Goal: Transaction & Acquisition: Purchase product/service

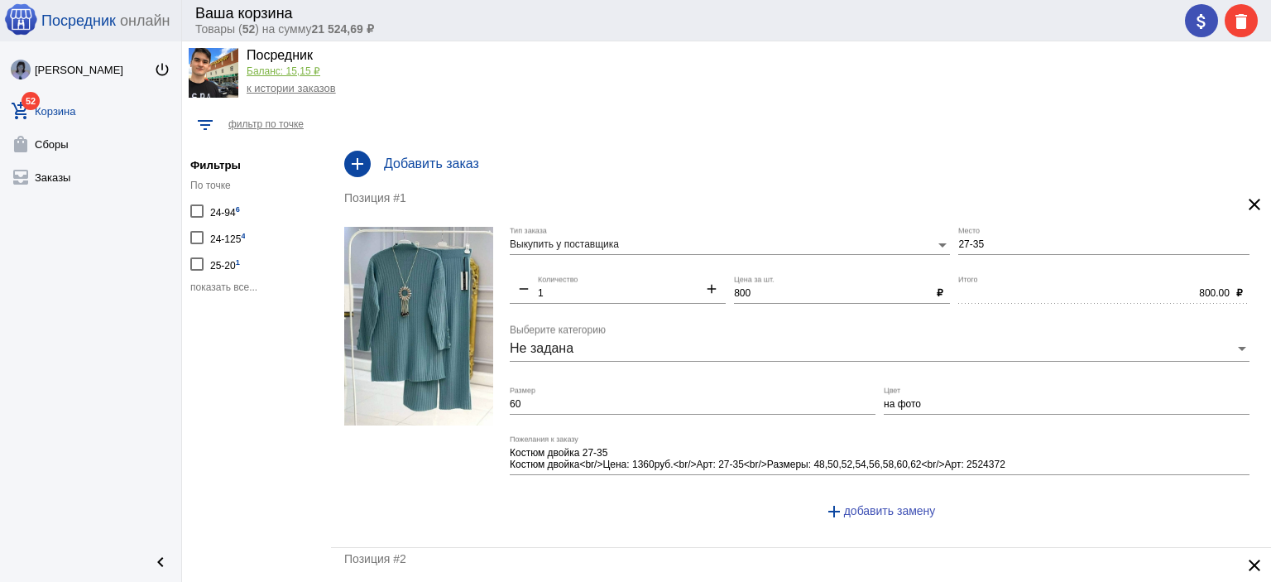
scroll to position [41, 0]
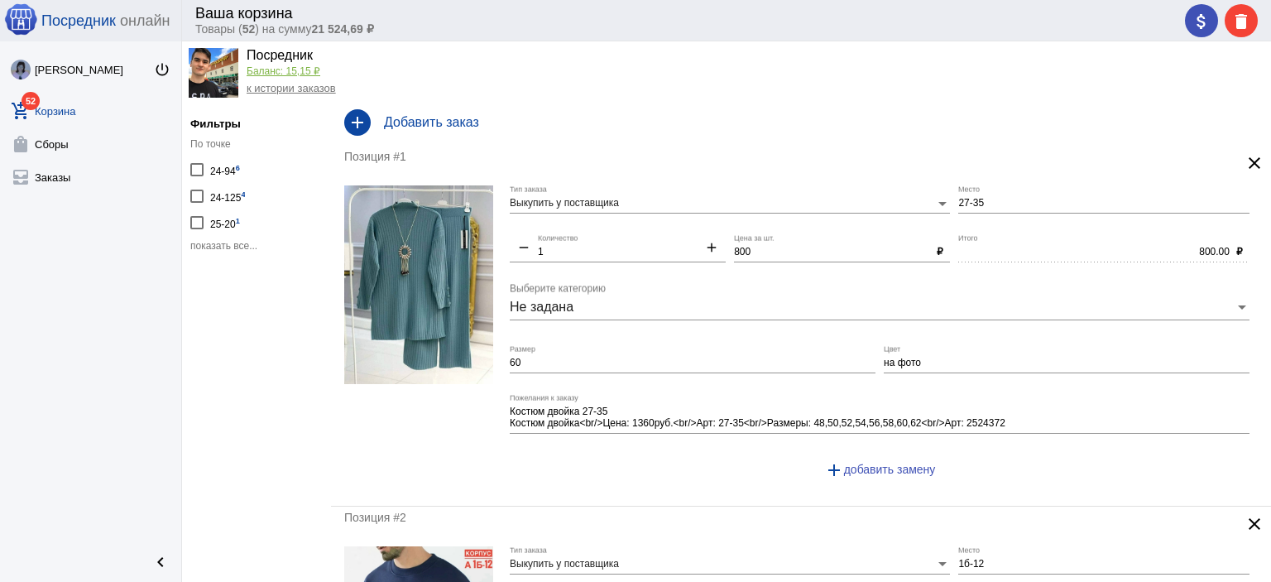
click at [218, 242] on span "показать все..." at bounding box center [223, 246] width 67 height 12
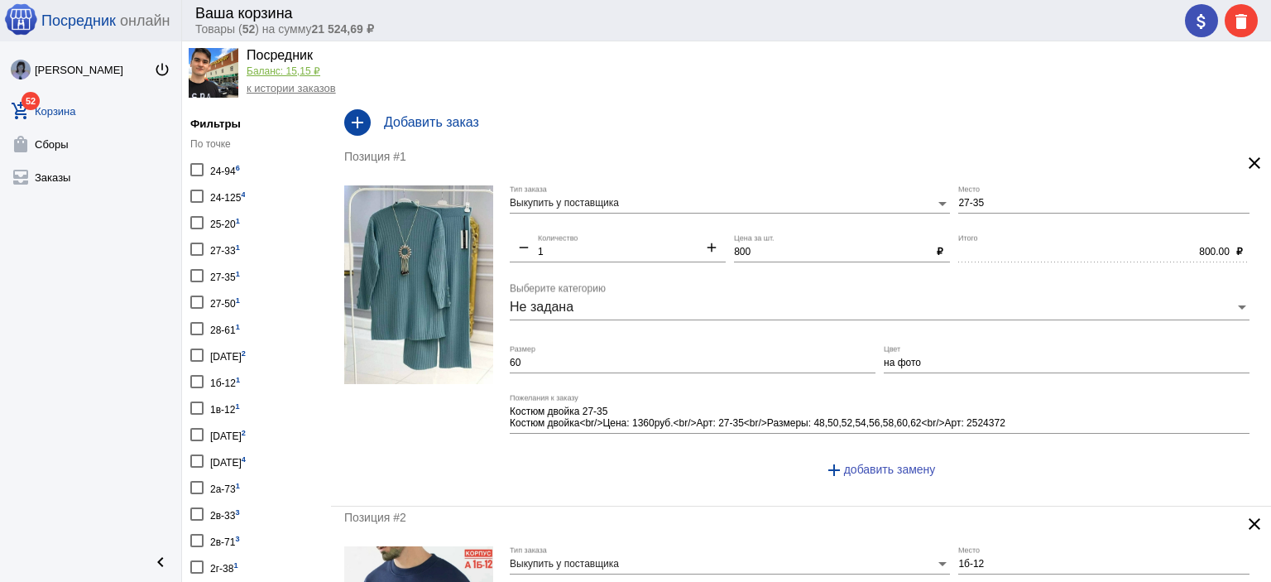
scroll to position [0, 0]
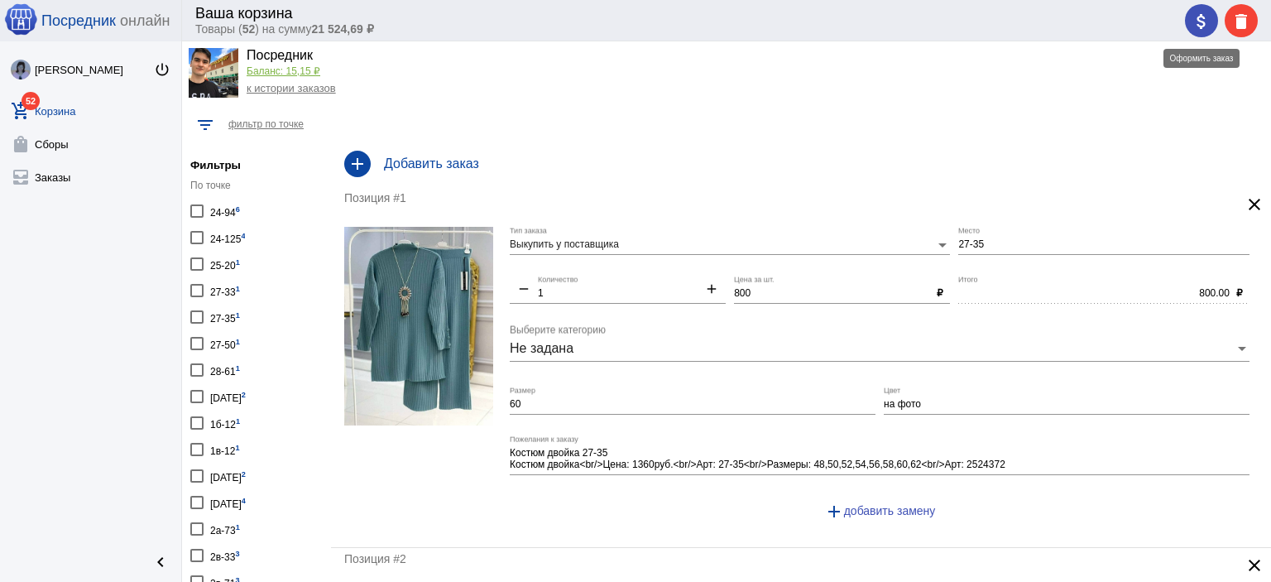
click at [1202, 27] on mat-icon "attach_money" at bounding box center [1201, 22] width 20 height 20
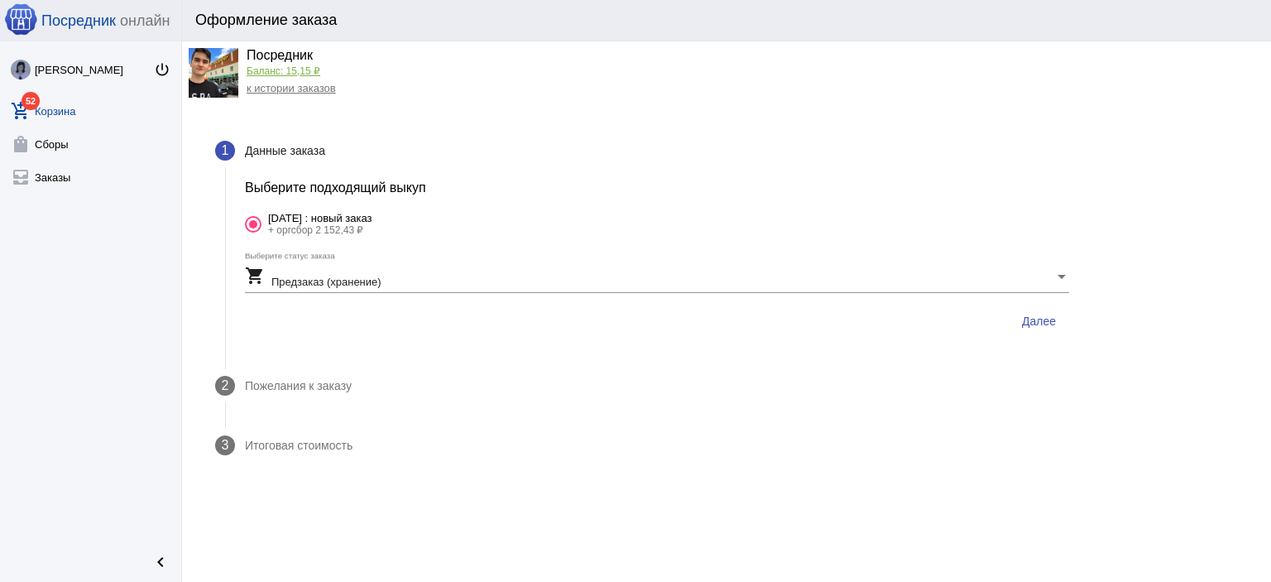
click at [1050, 322] on span "Далее" at bounding box center [1039, 320] width 34 height 13
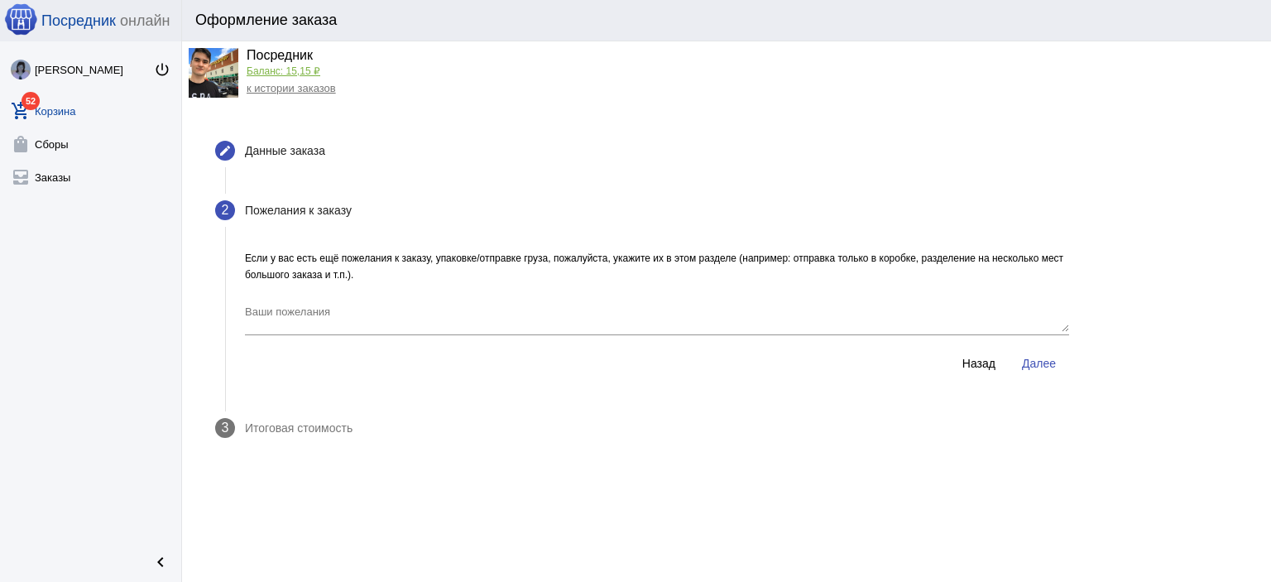
click at [1043, 380] on div "Если у вас есть ещё пожелания к заказу, упаковке/отправке груза, пожалуйста, ук…" at bounding box center [657, 324] width 864 height 148
click at [1043, 373] on button "Далее" at bounding box center [1038, 363] width 60 height 30
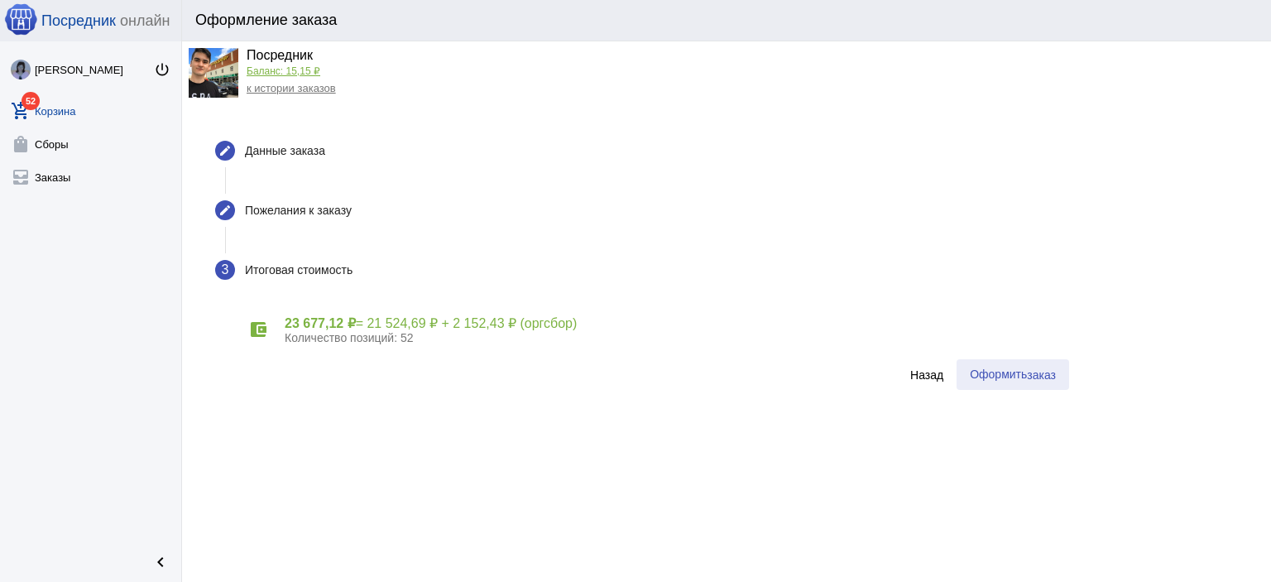
click at [1013, 381] on button "Оформить заказ" at bounding box center [1012, 374] width 113 height 31
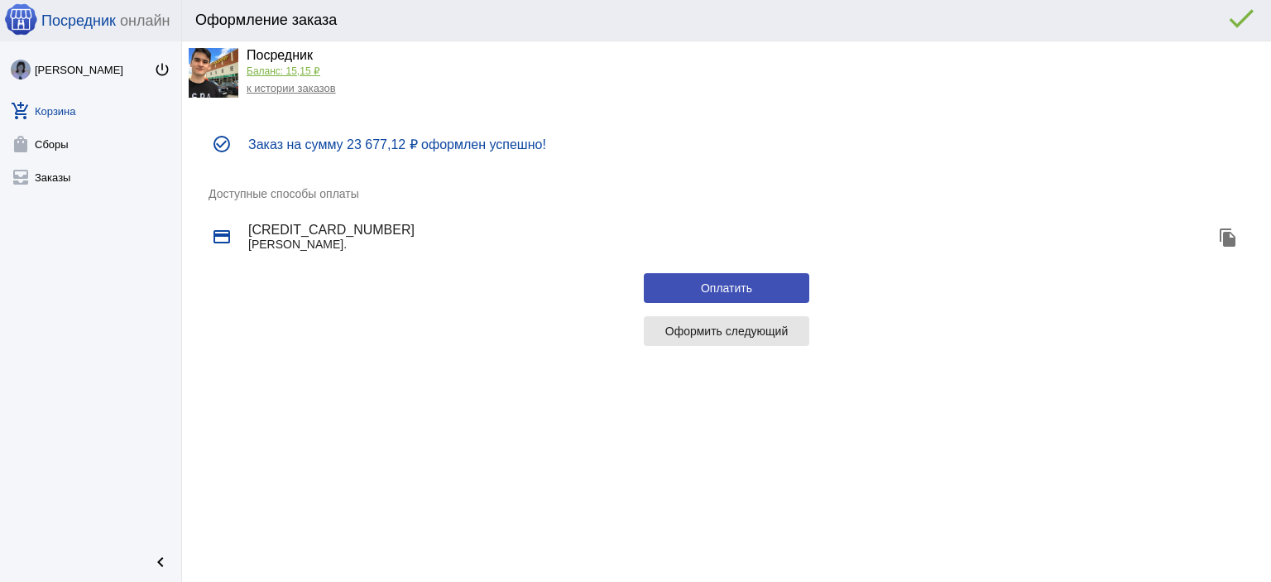
click at [759, 335] on span "Оформить следующий" at bounding box center [726, 330] width 123 height 13
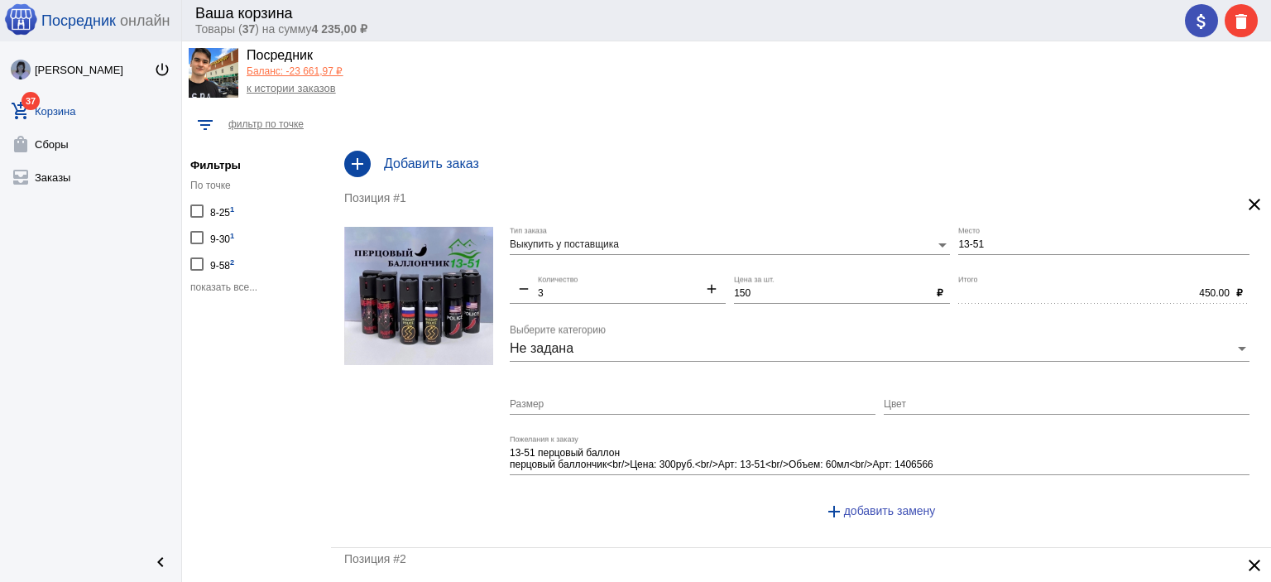
click at [218, 287] on span "показать все..." at bounding box center [223, 287] width 67 height 12
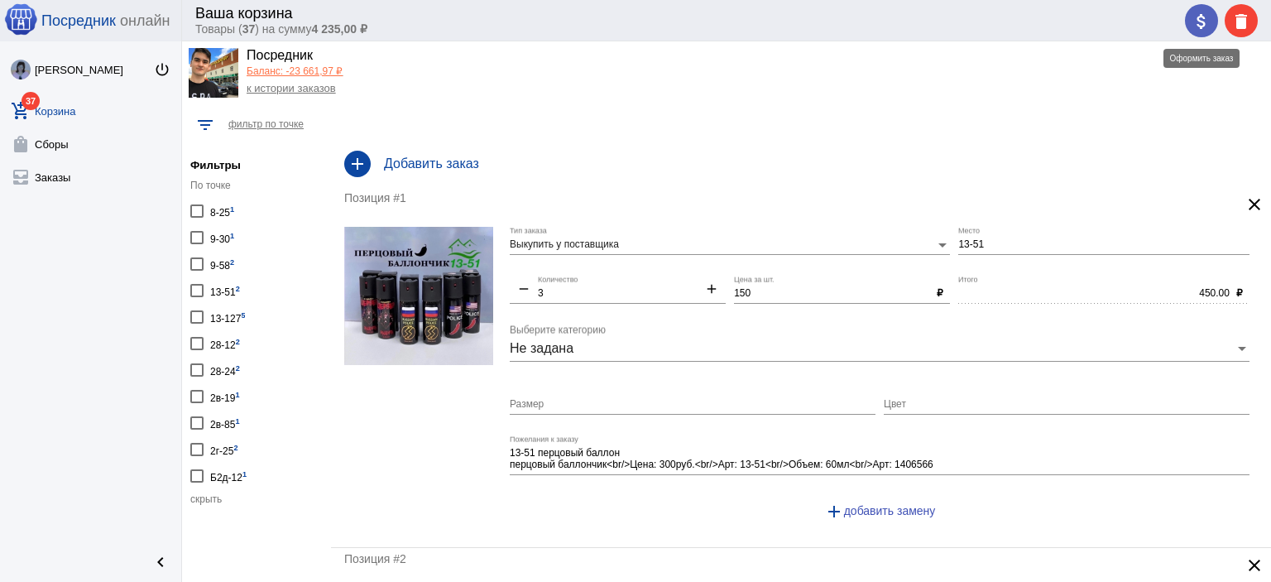
click at [1185, 18] on button "attach_money" at bounding box center [1201, 20] width 33 height 33
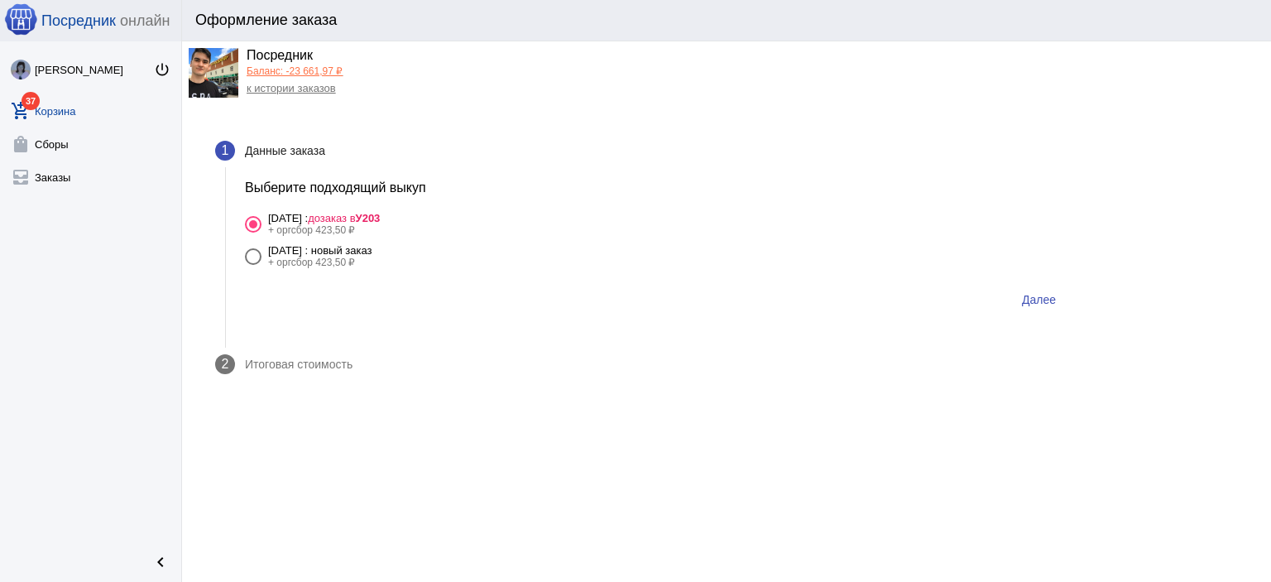
click at [372, 254] on div "[DATE] : новый заказ" at bounding box center [320, 250] width 104 height 12
click at [253, 265] on input "23 сентября Вторник : новый заказ + оргсбор 423,50 ₽" at bounding box center [252, 265] width 1 height 1
radio input "true"
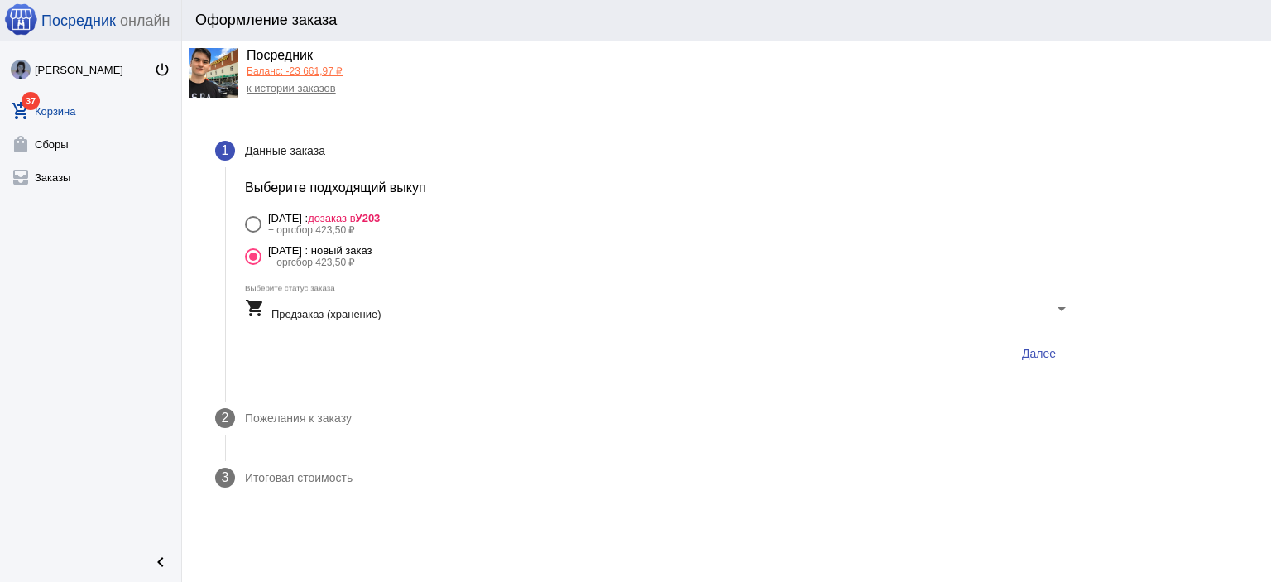
click at [1047, 344] on button "Далее" at bounding box center [1038, 353] width 60 height 30
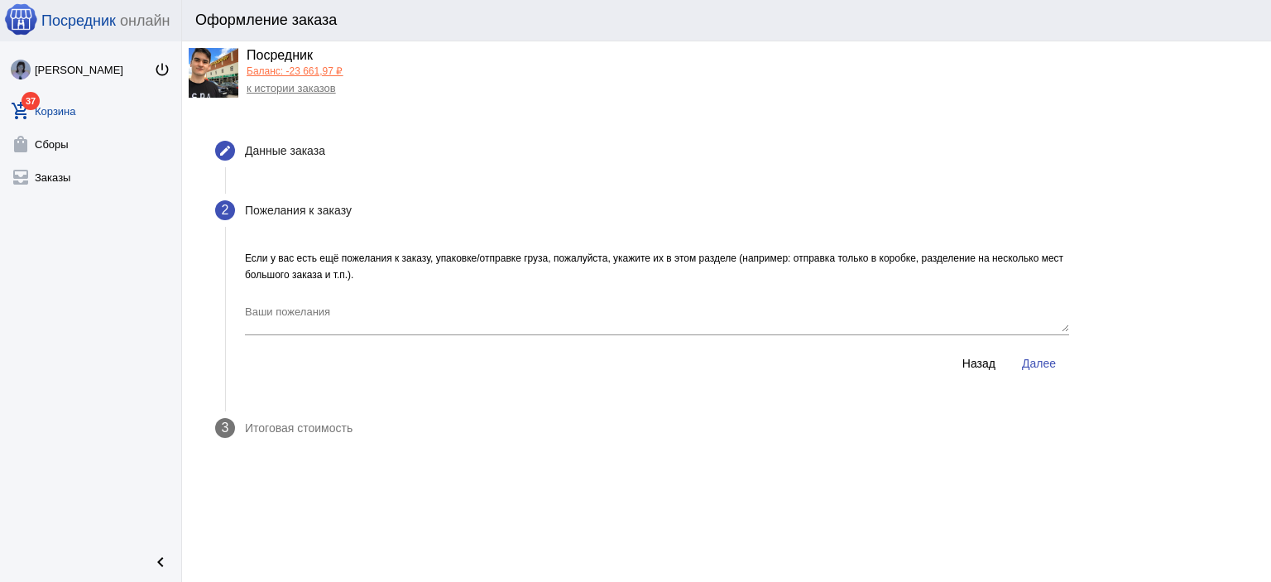
click at [1047, 348] on form "Если у вас есть ещё пожелания к заказу, упаковке/отправке груза, пожалуйста, ук…" at bounding box center [657, 314] width 824 height 128
click at [1046, 350] on button "Далее" at bounding box center [1038, 363] width 60 height 30
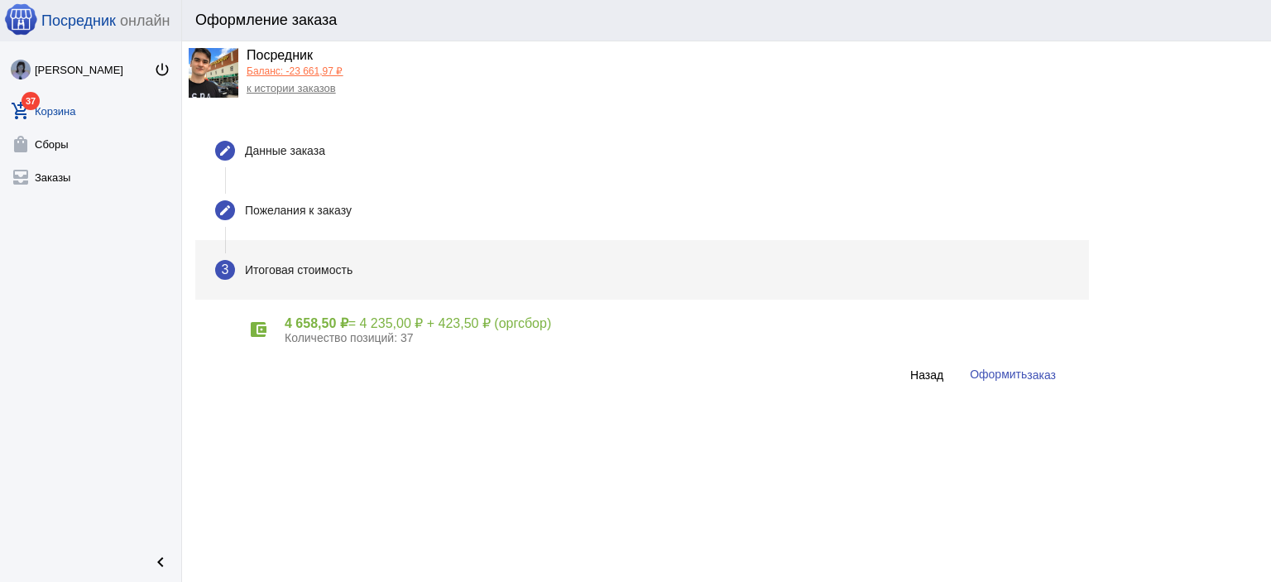
click at [1028, 366] on button "Оформить заказ" at bounding box center [1012, 374] width 113 height 31
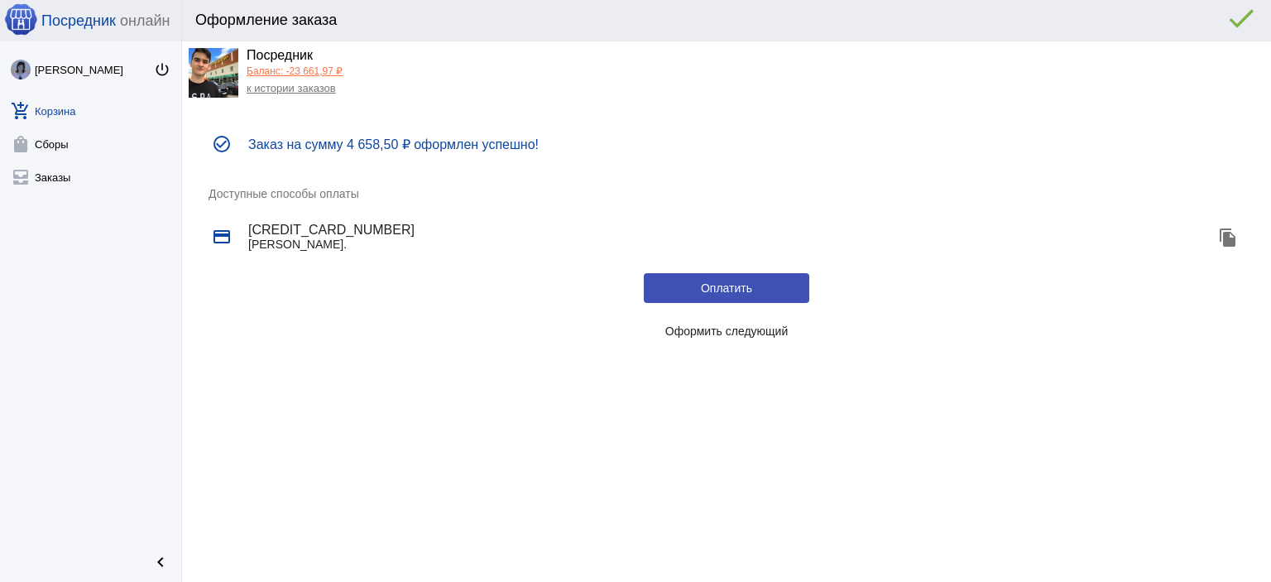
click at [756, 328] on span "Оформить следующий" at bounding box center [726, 330] width 123 height 13
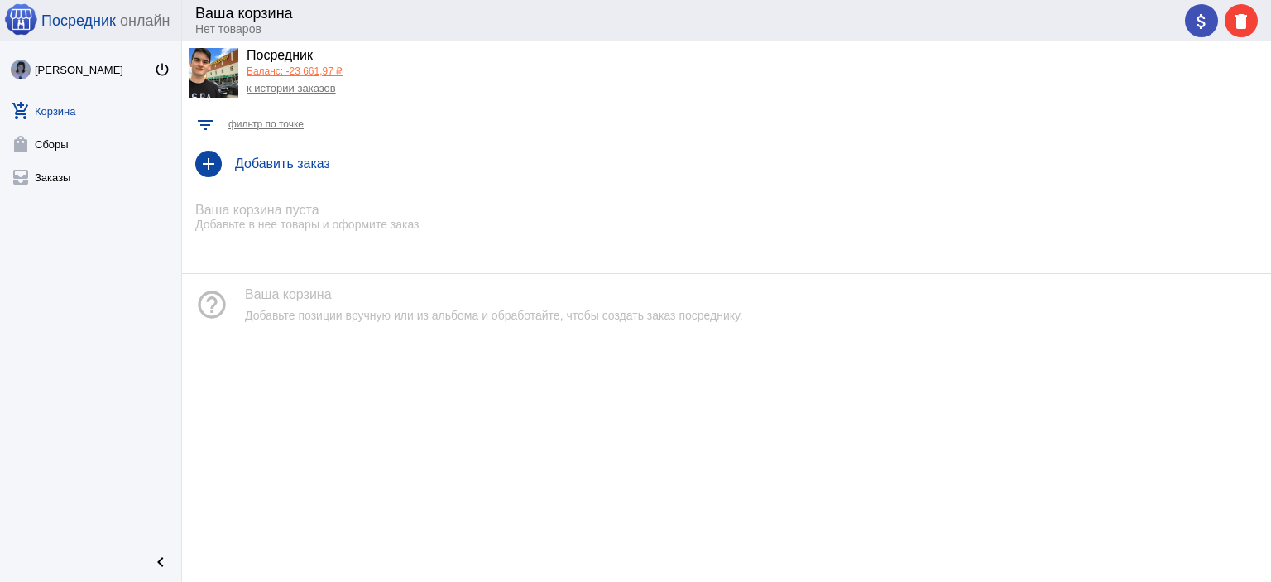
click at [299, 54] on div "Посредник" at bounding box center [295, 56] width 96 height 17
click at [300, 64] on div "Посредник" at bounding box center [295, 56] width 96 height 17
click at [303, 72] on link "Баланс: -23 661,97 ₽" at bounding box center [295, 71] width 96 height 12
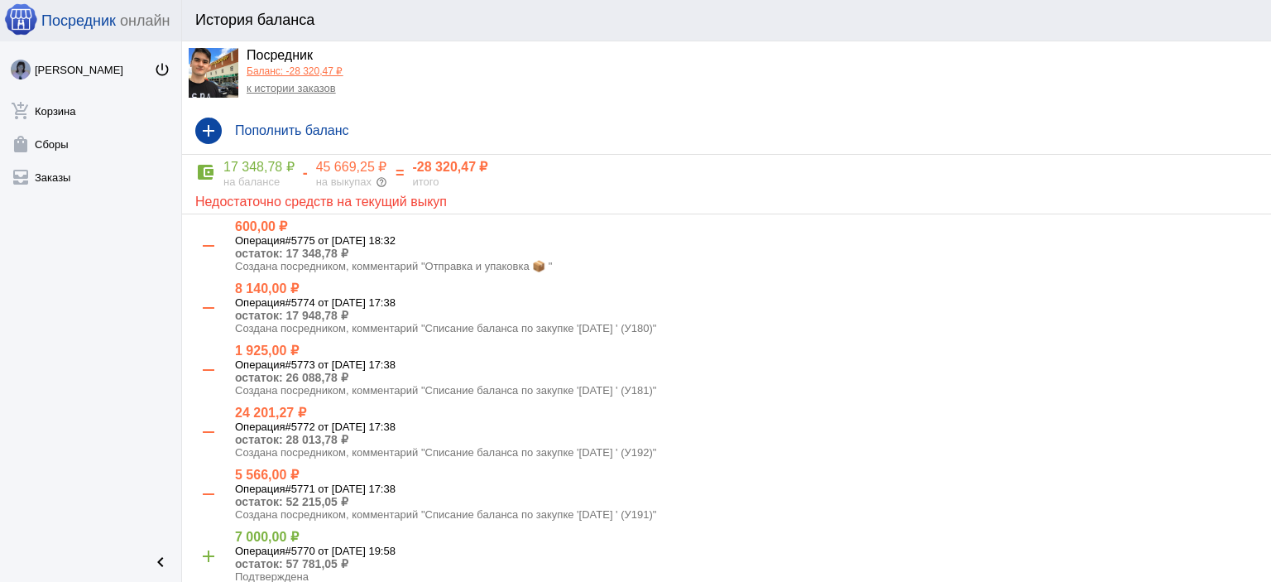
click at [304, 89] on link "к истории заказов" at bounding box center [291, 88] width 89 height 12
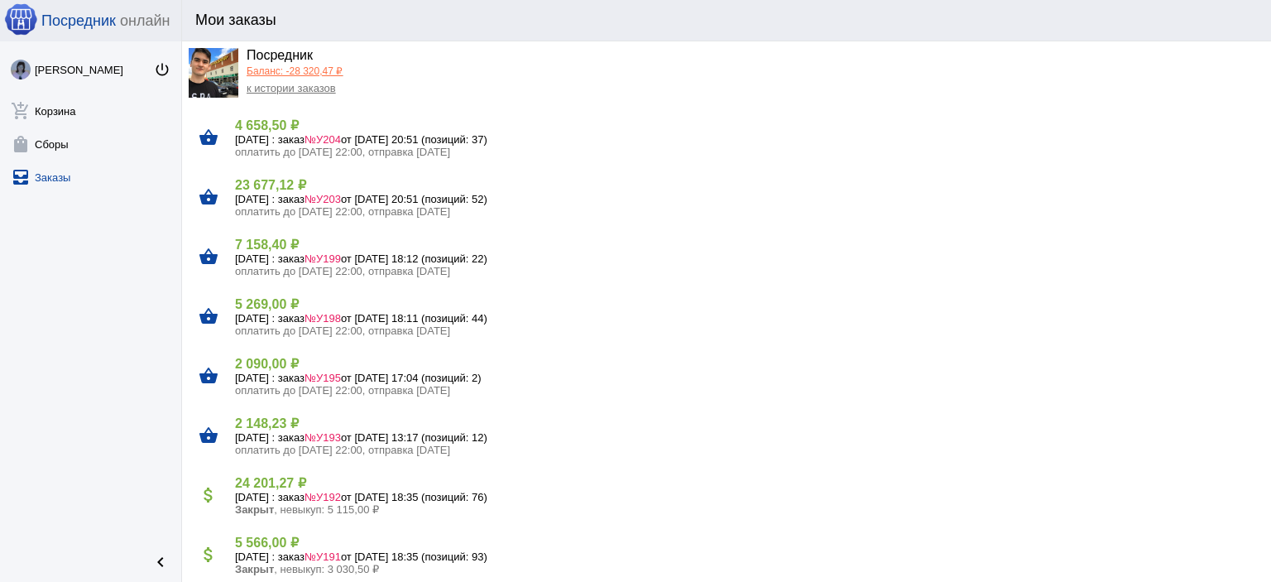
click at [295, 65] on link "Баланс: -28 320,47 ₽" at bounding box center [295, 71] width 96 height 12
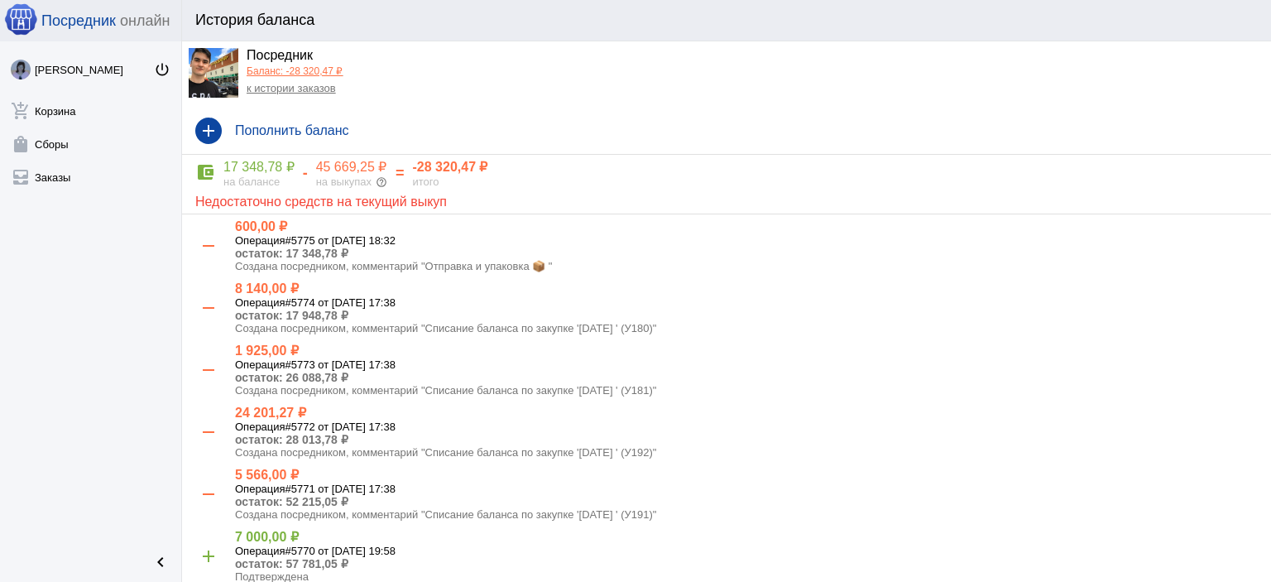
click at [291, 89] on link "к истории заказов" at bounding box center [291, 88] width 89 height 12
